Goal: Entertainment & Leisure: Consume media (video, audio)

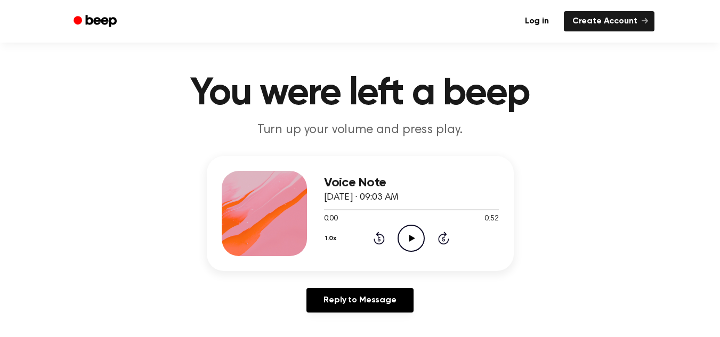
scroll to position [15, 0]
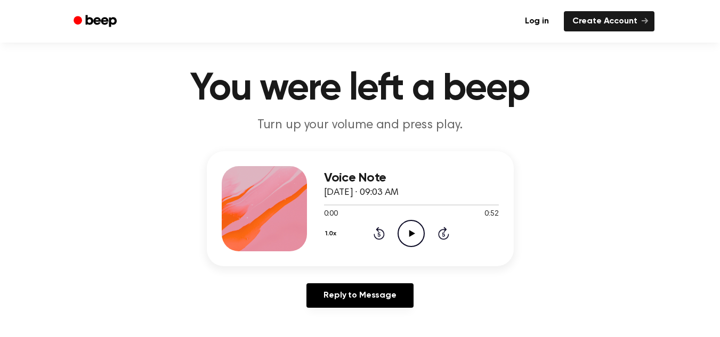
click at [412, 235] on icon "Play Audio" at bounding box center [411, 233] width 27 height 27
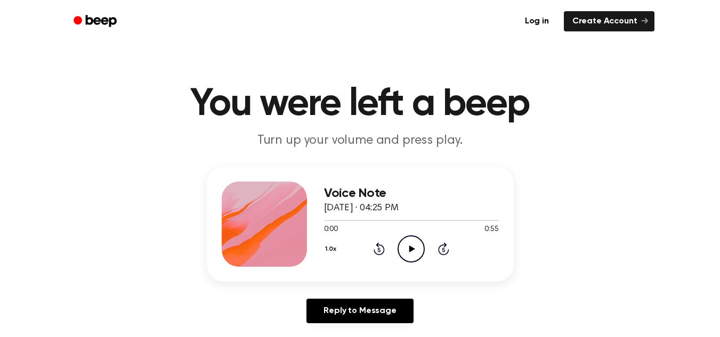
click at [413, 245] on icon "Play Audio" at bounding box center [411, 249] width 27 height 27
click at [421, 240] on circle at bounding box center [411, 249] width 26 height 26
click at [409, 253] on icon "Pause Audio" at bounding box center [411, 249] width 27 height 27
click at [338, 221] on div at bounding box center [411, 220] width 175 height 9
click at [401, 243] on icon "Play Audio" at bounding box center [411, 249] width 27 height 27
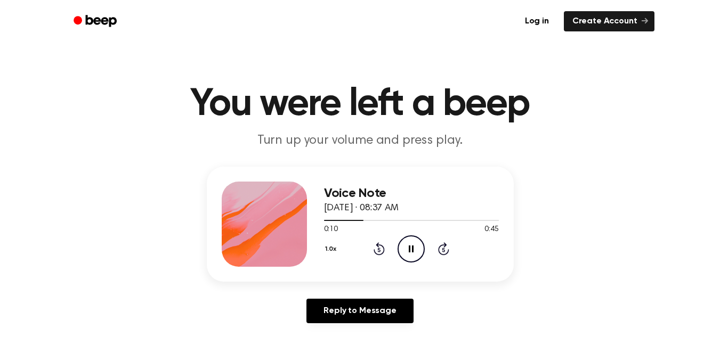
click at [408, 256] on icon "Pause Audio" at bounding box center [411, 249] width 27 height 27
drag, startPoint x: 364, startPoint y: 218, endPoint x: 299, endPoint y: 212, distance: 65.3
click at [299, 212] on div "Voice Note [DATE] · 08:37 AM 0:10 0:45 Your browser does not support the [objec…" at bounding box center [360, 224] width 307 height 115
click at [331, 222] on div at bounding box center [411, 220] width 175 height 9
click at [415, 252] on icon "Play Audio" at bounding box center [411, 249] width 27 height 27
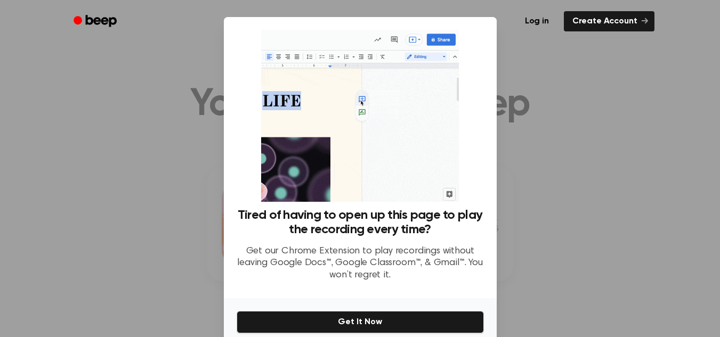
click at [546, 180] on div at bounding box center [360, 168] width 720 height 337
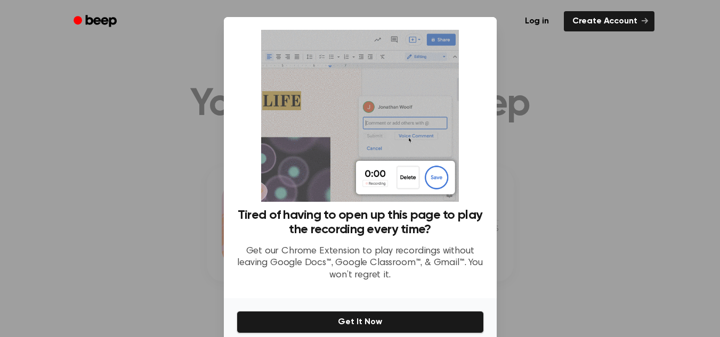
click at [626, 46] on div at bounding box center [360, 168] width 720 height 337
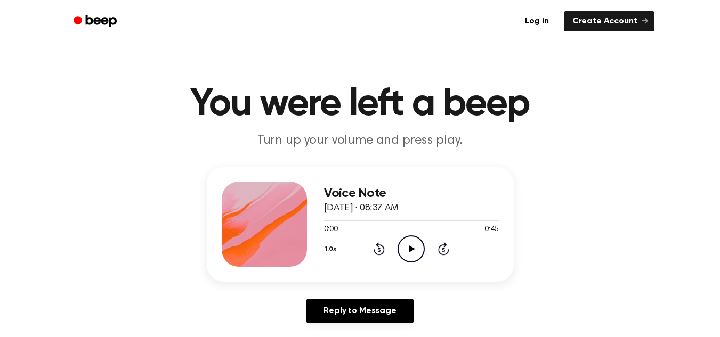
click at [415, 244] on icon "Play Audio" at bounding box center [411, 249] width 27 height 27
click at [407, 250] on icon "Play Audio" at bounding box center [411, 249] width 27 height 27
